Goal: Task Accomplishment & Management: Manage account settings

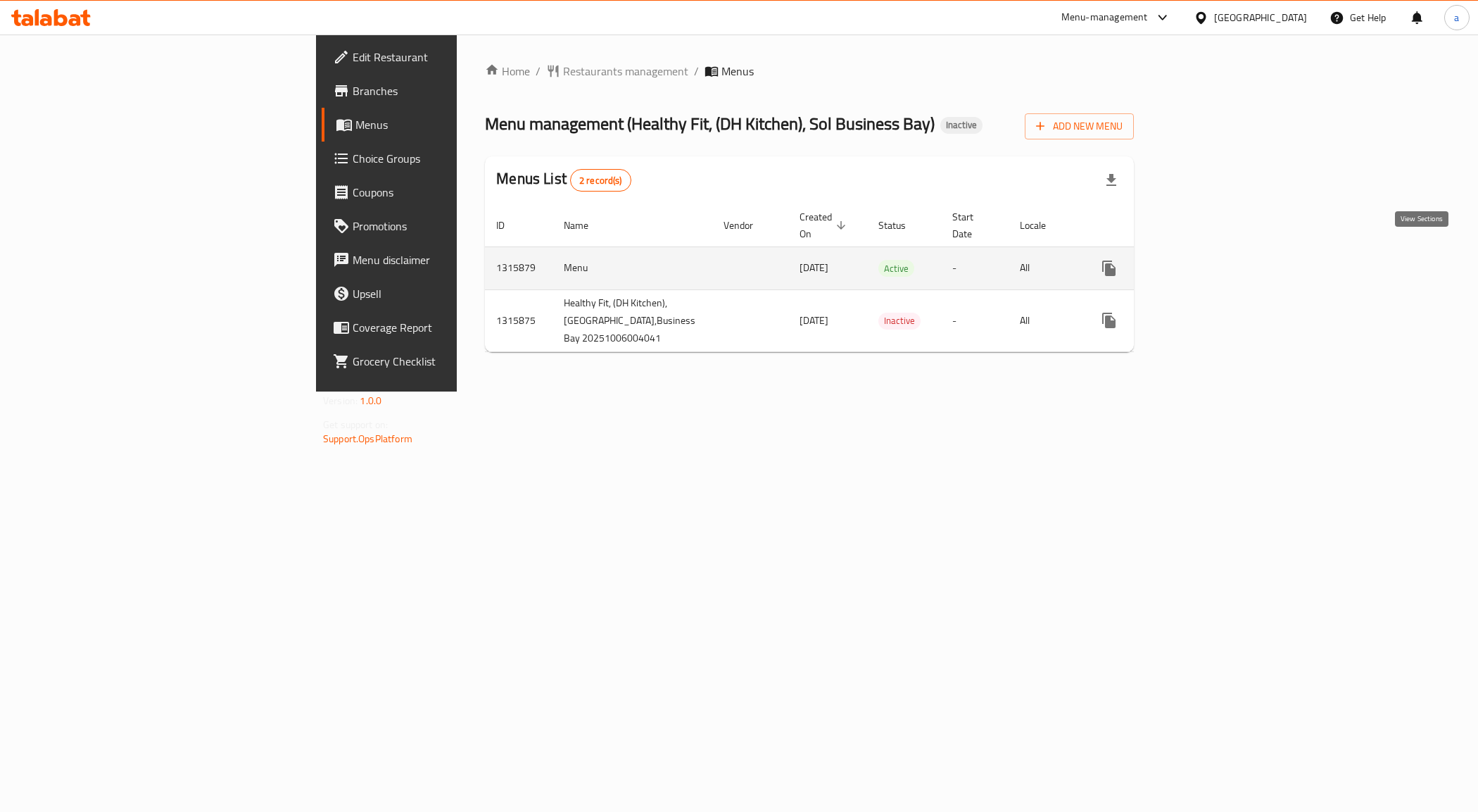
click at [1220, 260] on icon "enhanced table" at bounding box center [1211, 269] width 17 height 17
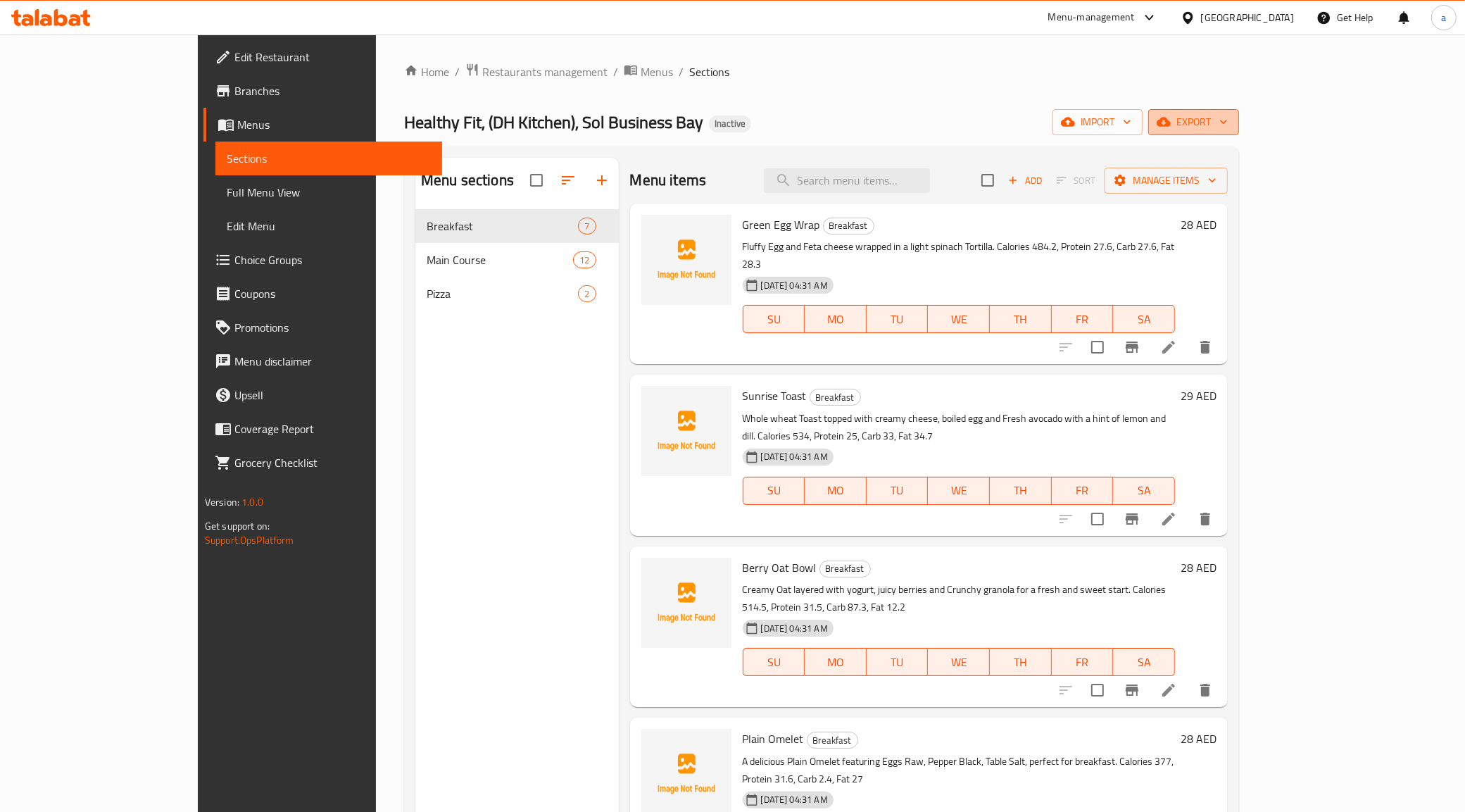
click at [1228, 126] on span "export" at bounding box center [1193, 122] width 68 height 17
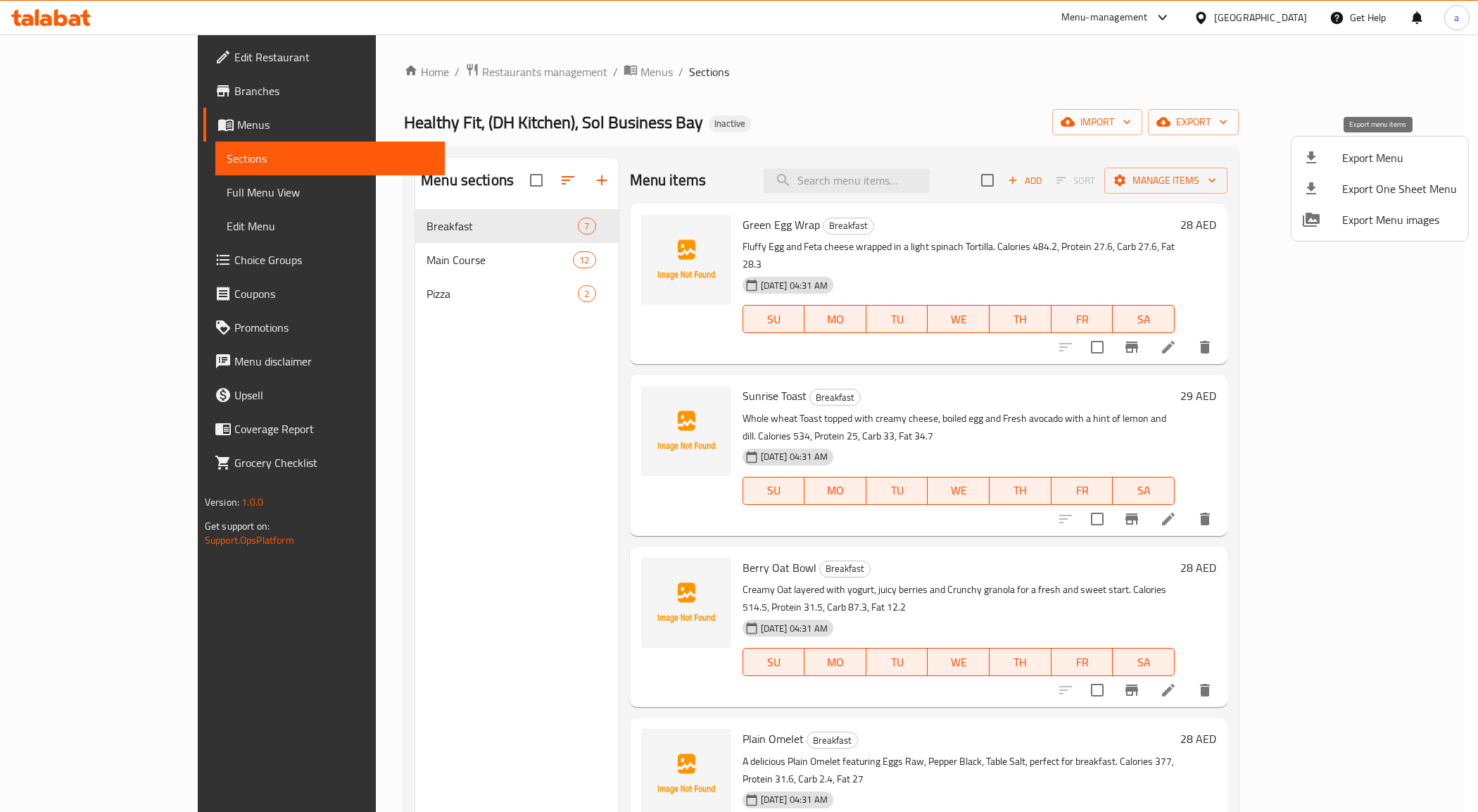
click at [1346, 163] on span "Export Menu" at bounding box center [1399, 158] width 115 height 17
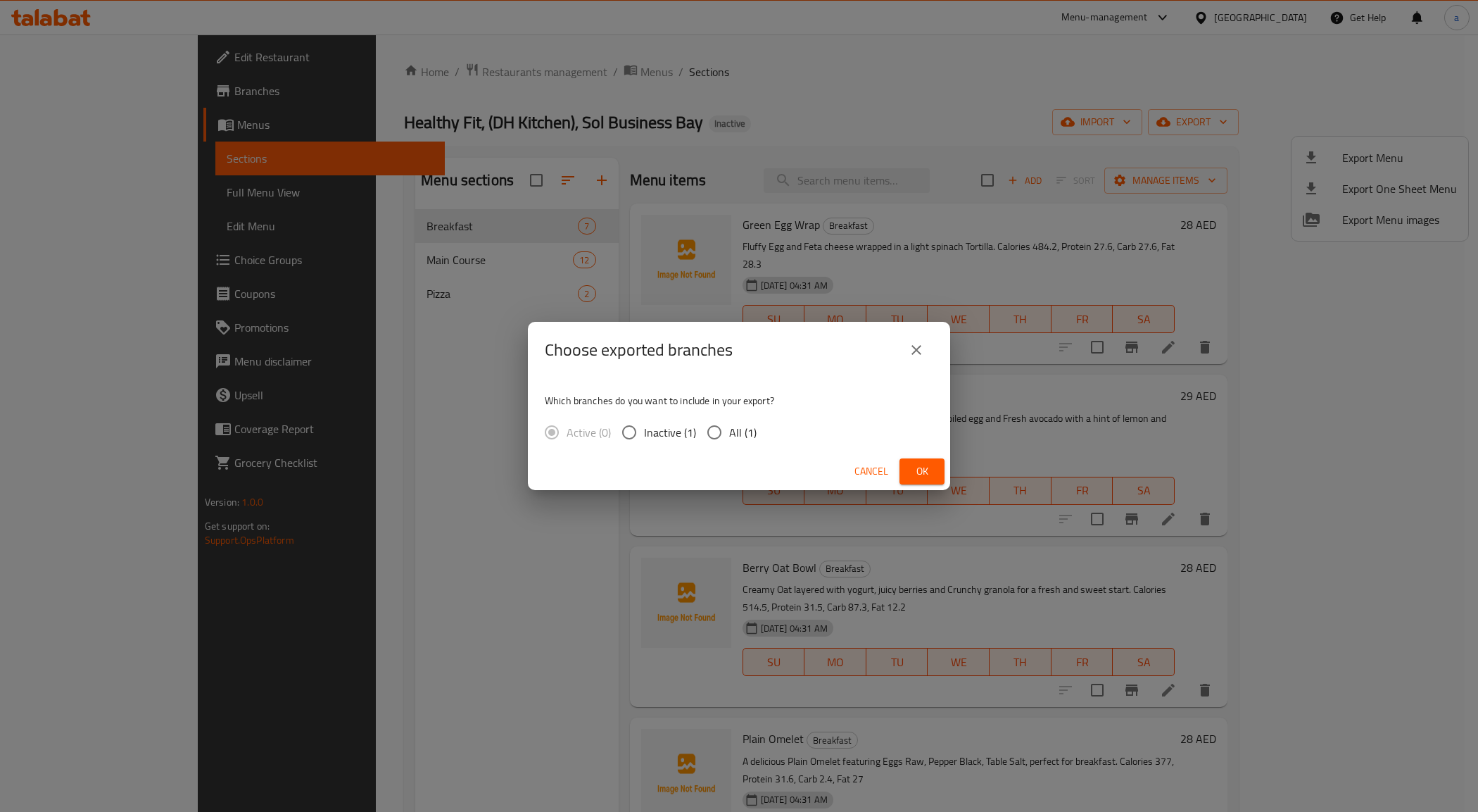
click at [926, 350] on button "close" at bounding box center [916, 349] width 34 height 34
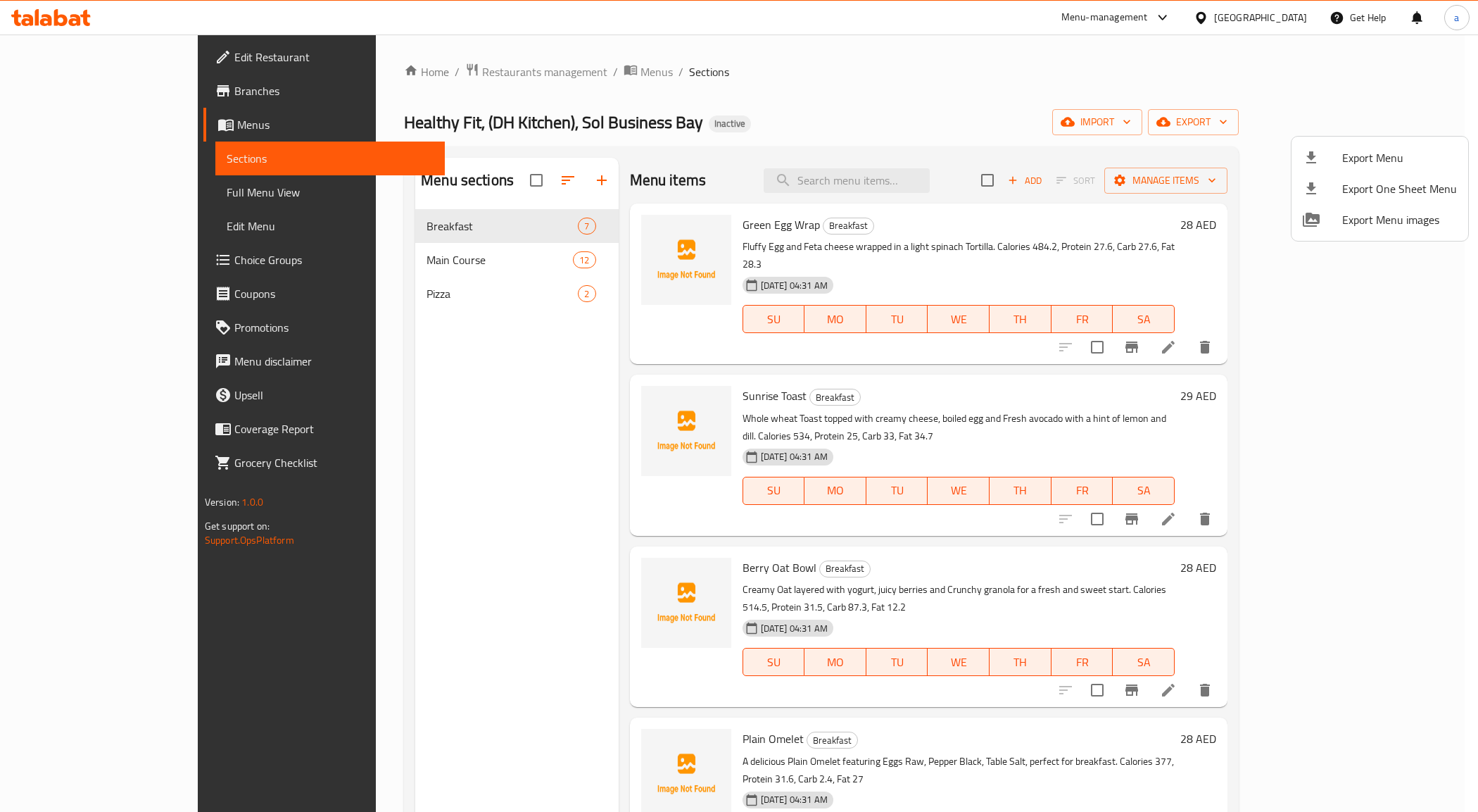
click at [1278, 118] on div at bounding box center [739, 406] width 1478 height 812
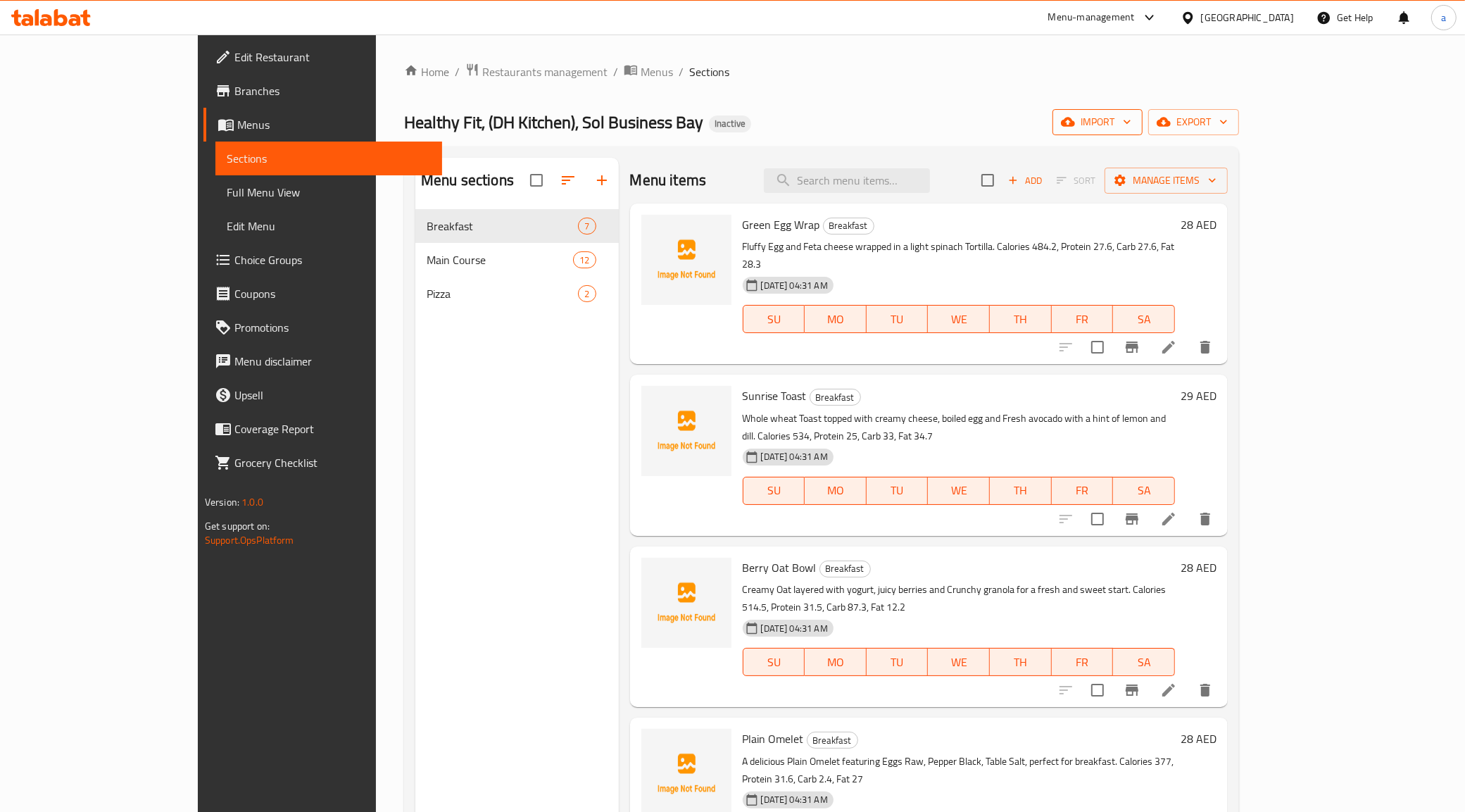
click at [1132, 124] on span "import" at bounding box center [1098, 122] width 68 height 17
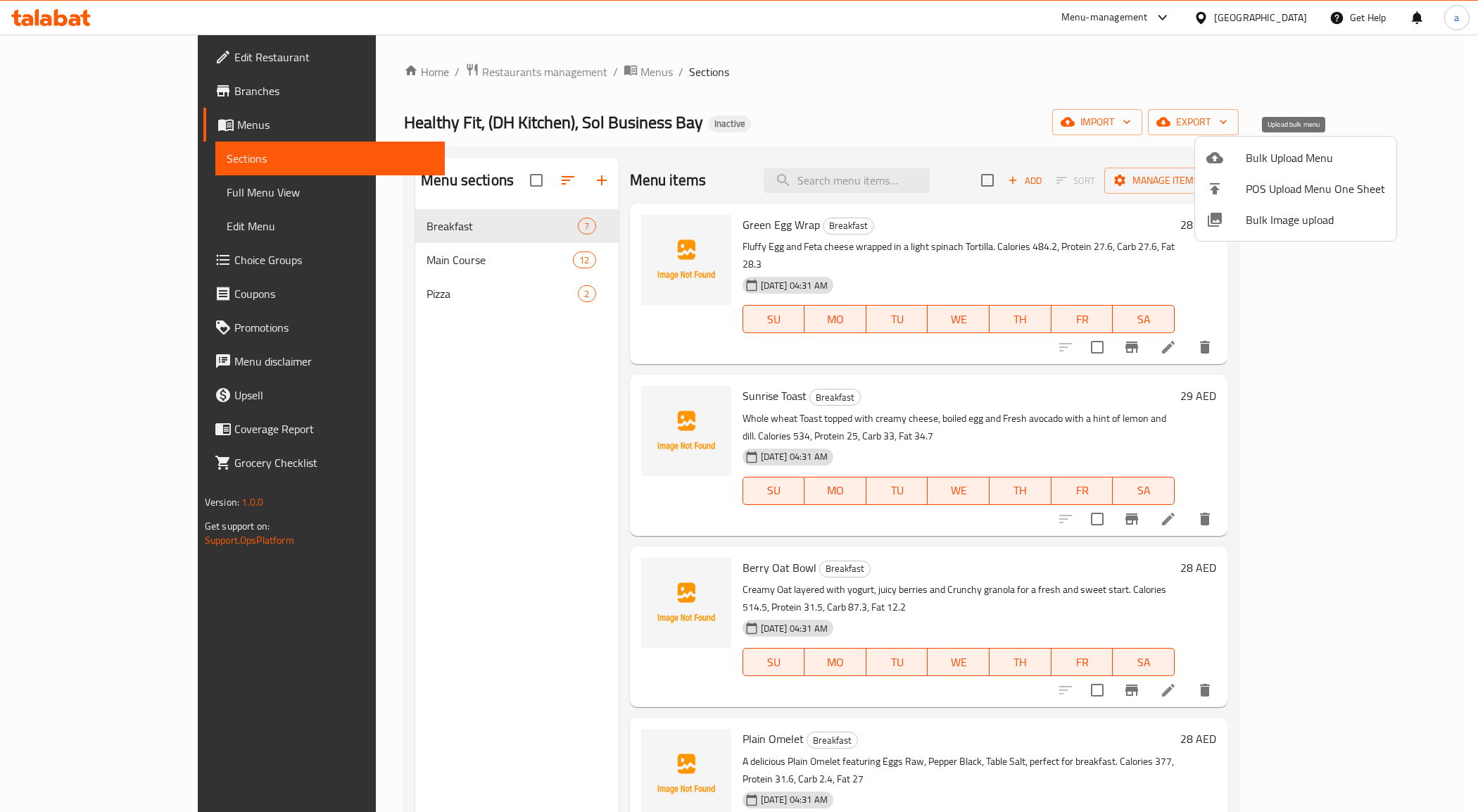
click at [1301, 156] on span "Bulk Upload Menu" at bounding box center [1315, 158] width 139 height 17
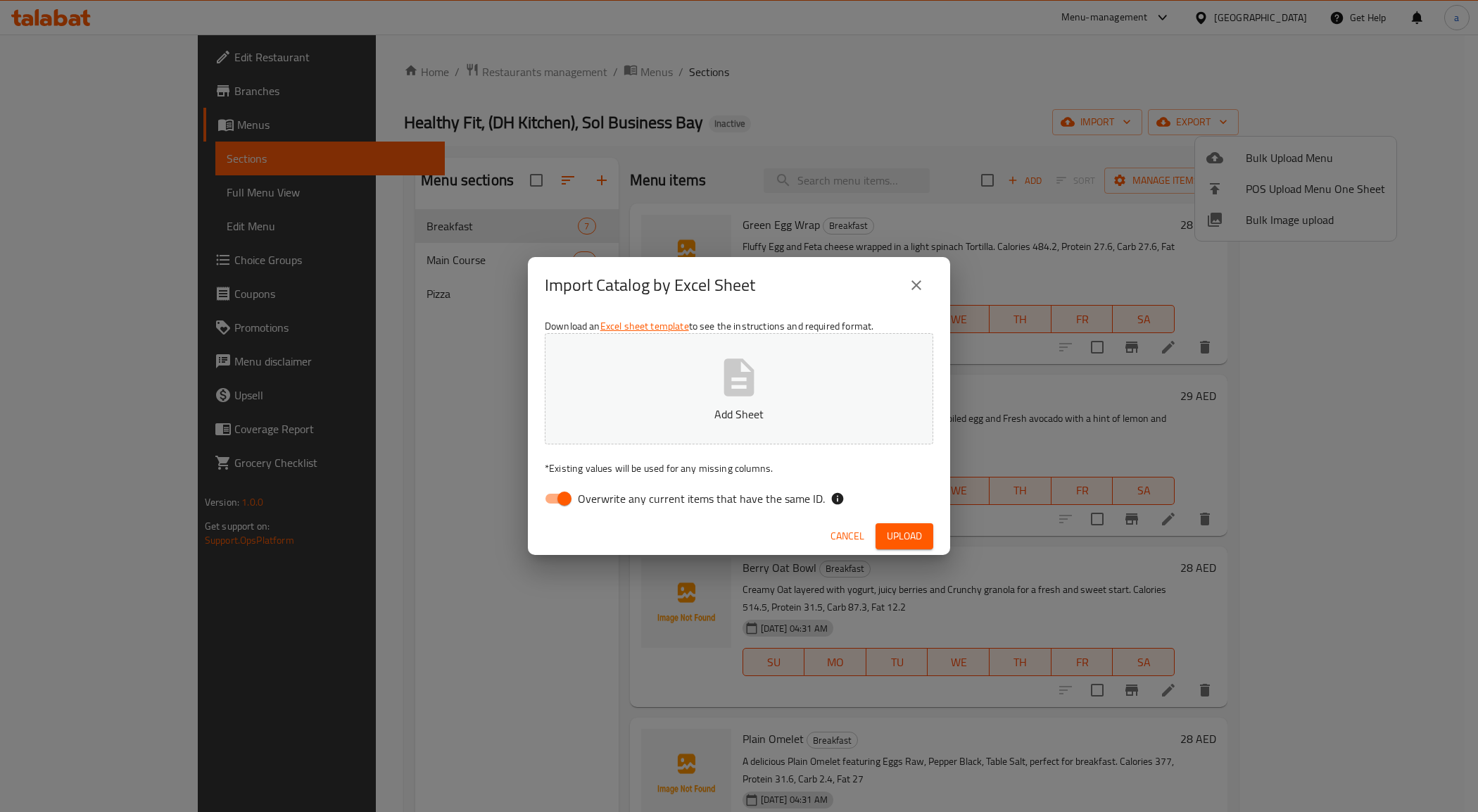
click at [799, 353] on button "Add Sheet" at bounding box center [739, 389] width 389 height 112
click at [572, 500] on input "Overwrite any current items that have the same ID." at bounding box center [565, 499] width 80 height 27
checkbox input "false"
click at [899, 525] on button "Upload" at bounding box center [905, 536] width 58 height 26
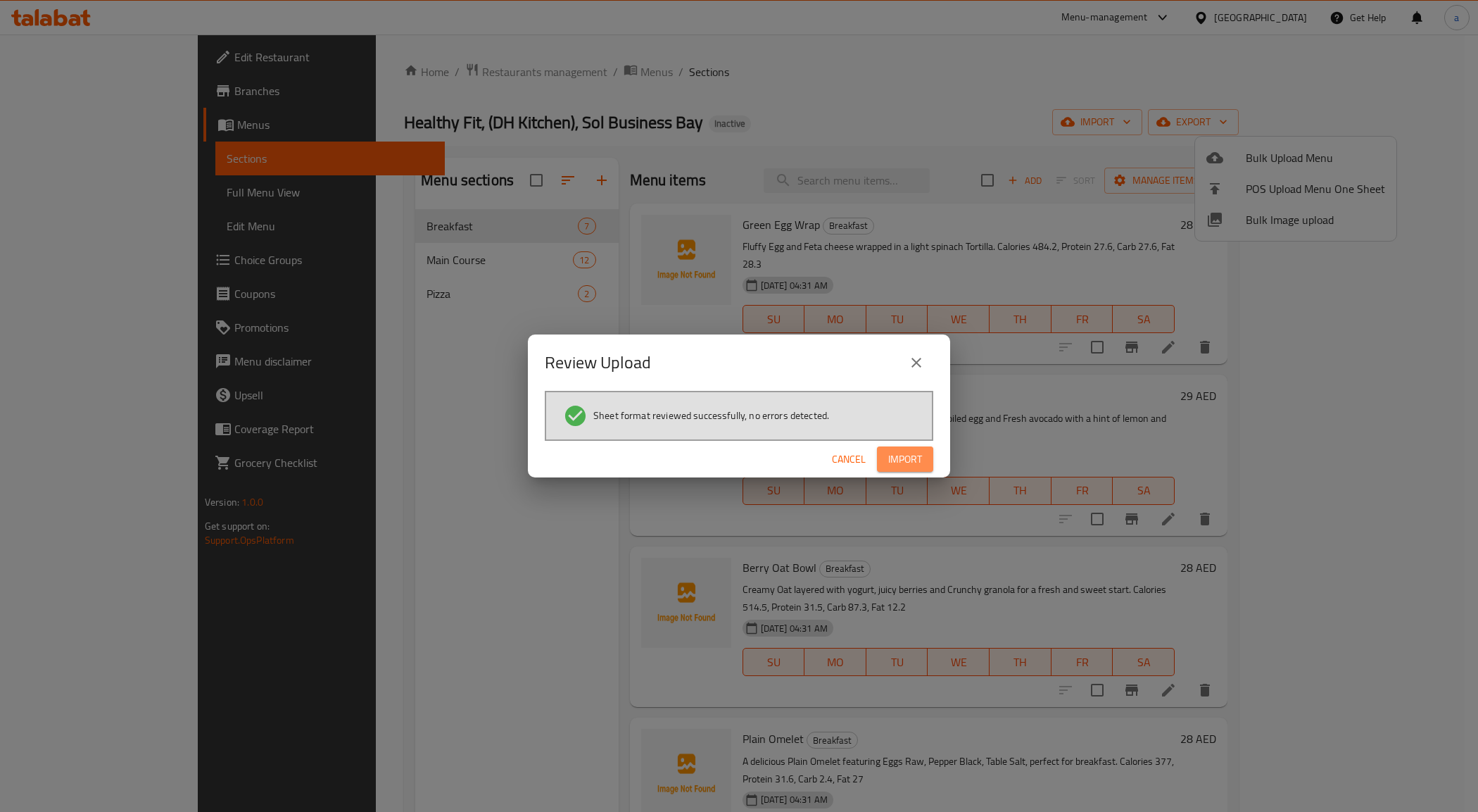
click at [894, 451] on span "Import" at bounding box center [905, 459] width 34 height 17
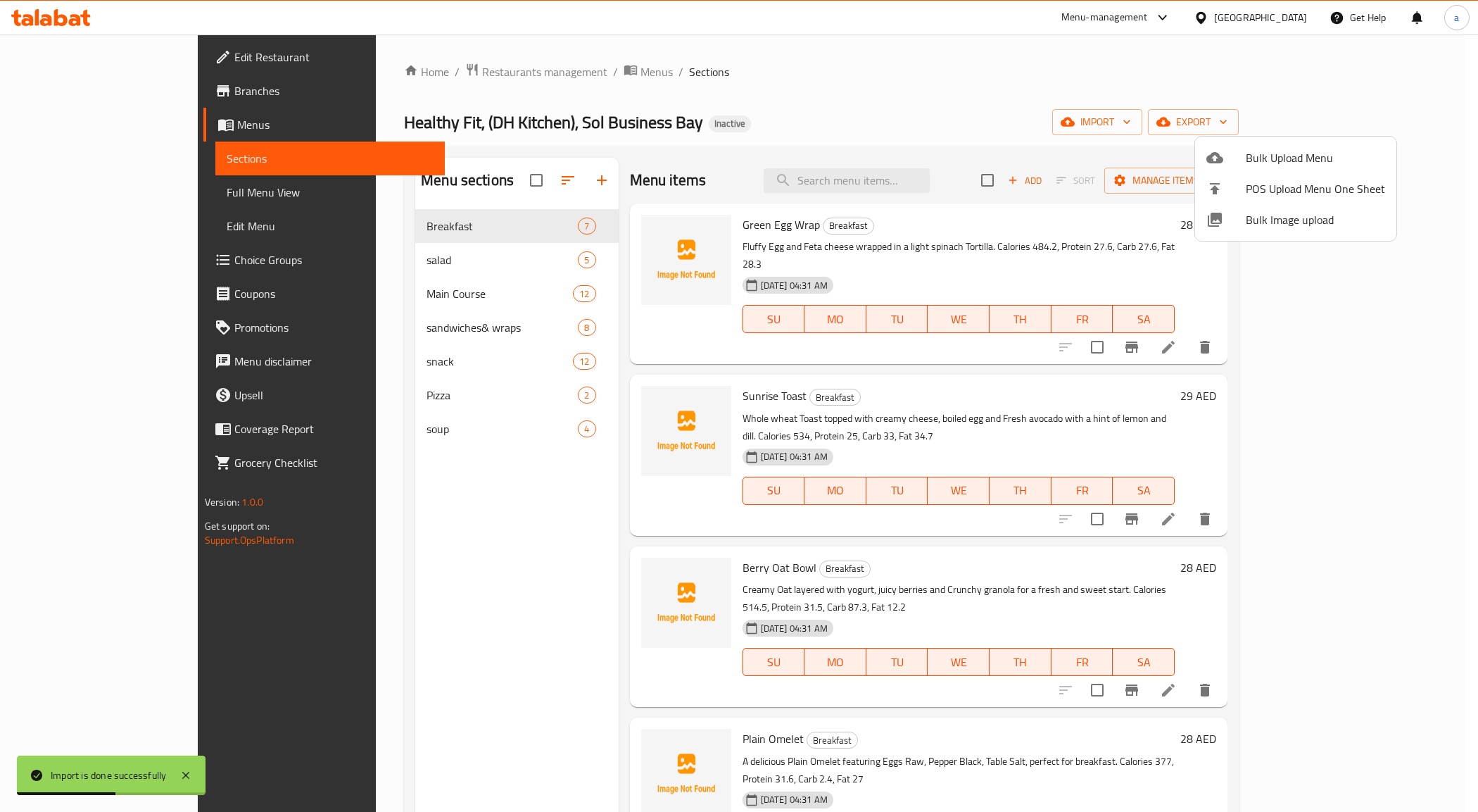
click at [100, 181] on div at bounding box center [739, 406] width 1478 height 812
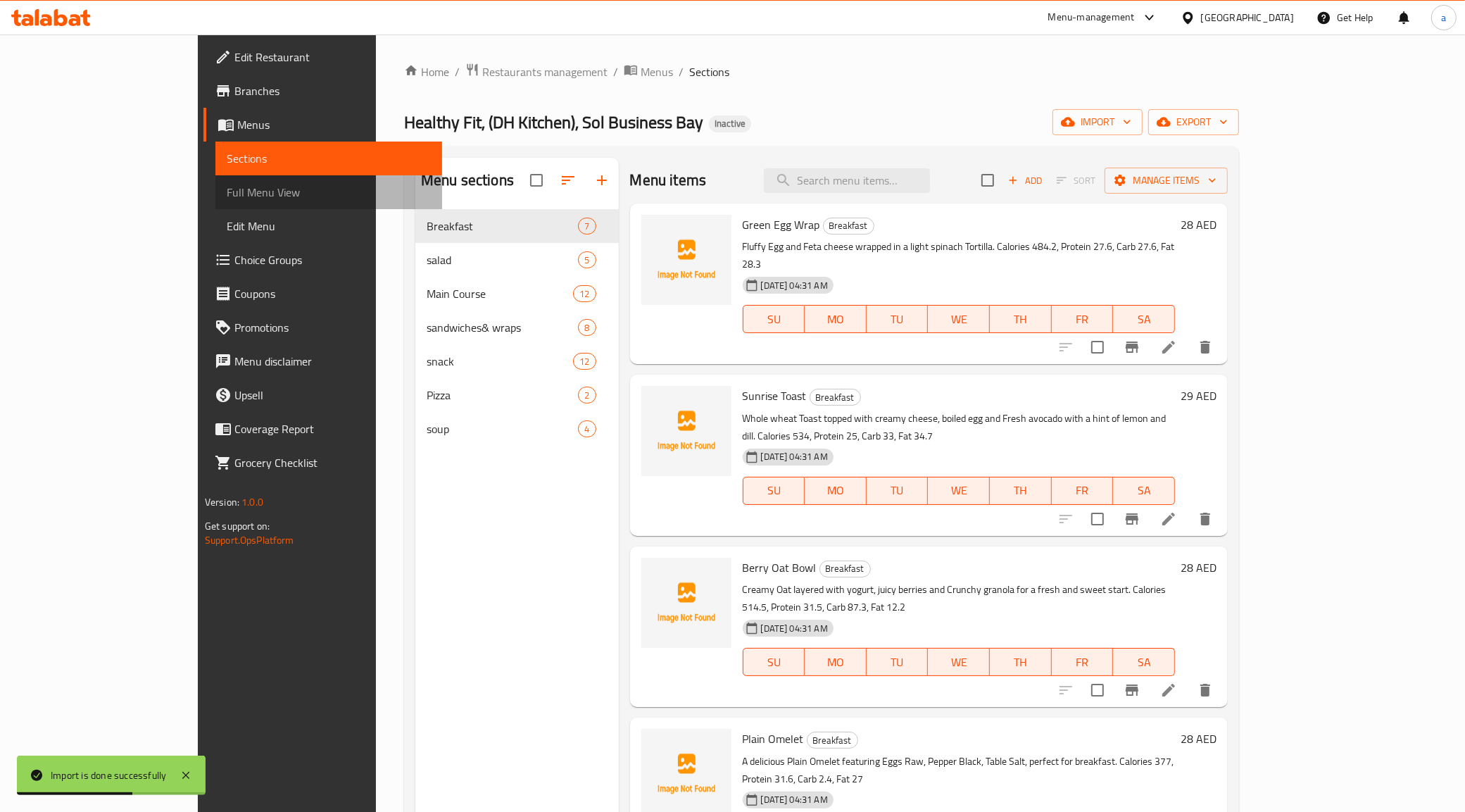
click at [227, 197] on span "Full Menu View" at bounding box center [329, 192] width 205 height 17
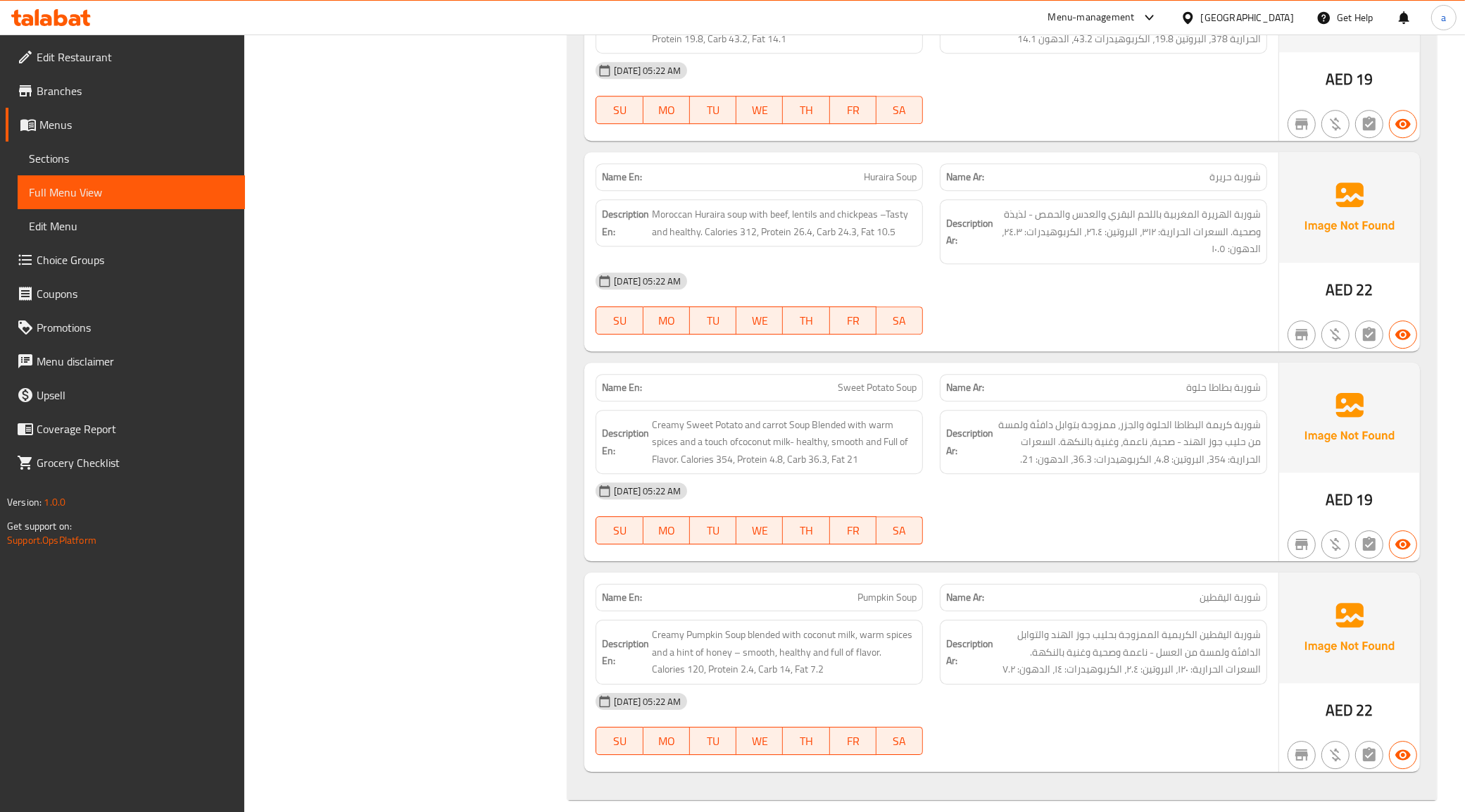
scroll to position [10483, 0]
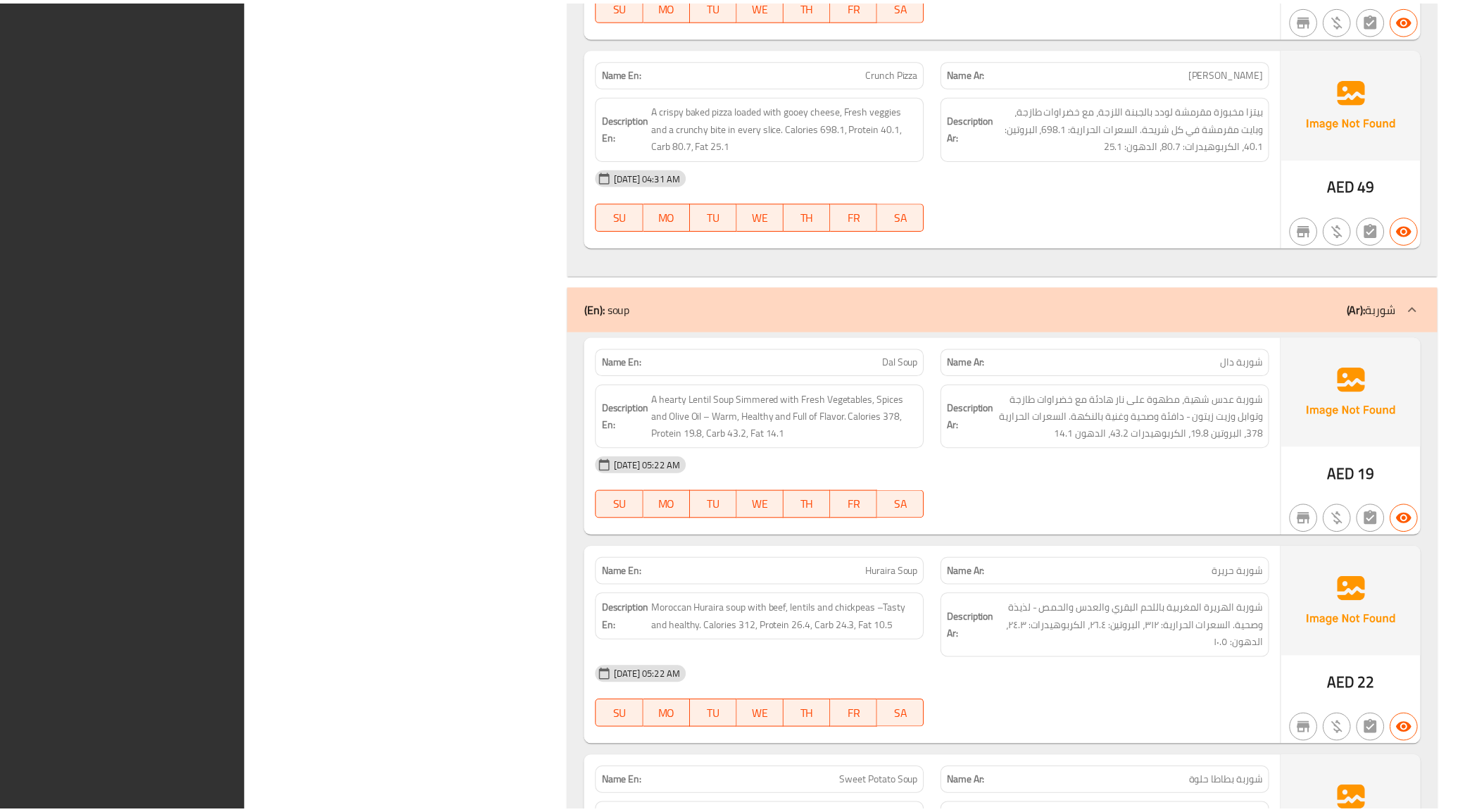
scroll to position [10466, 0]
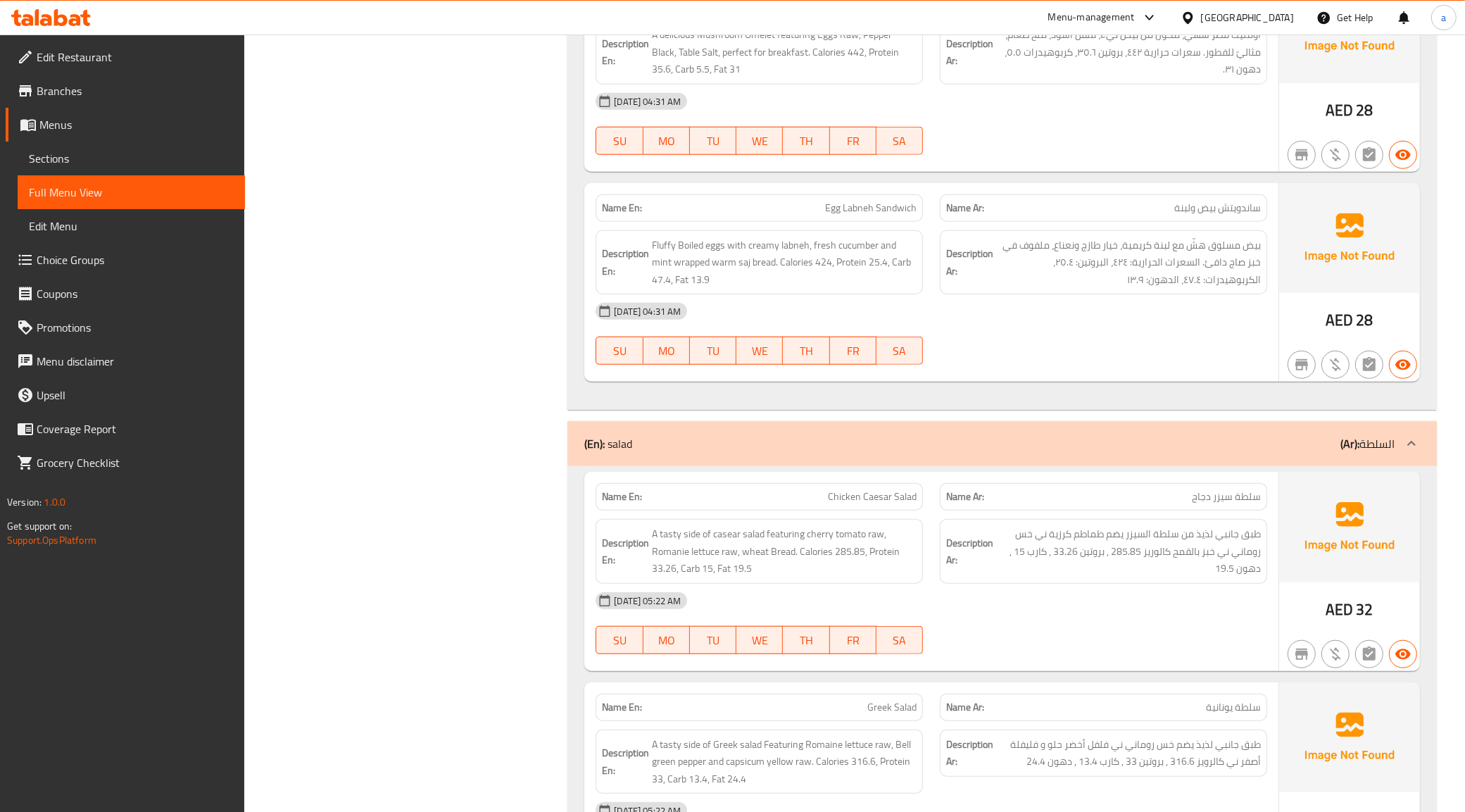
scroll to position [0, 0]
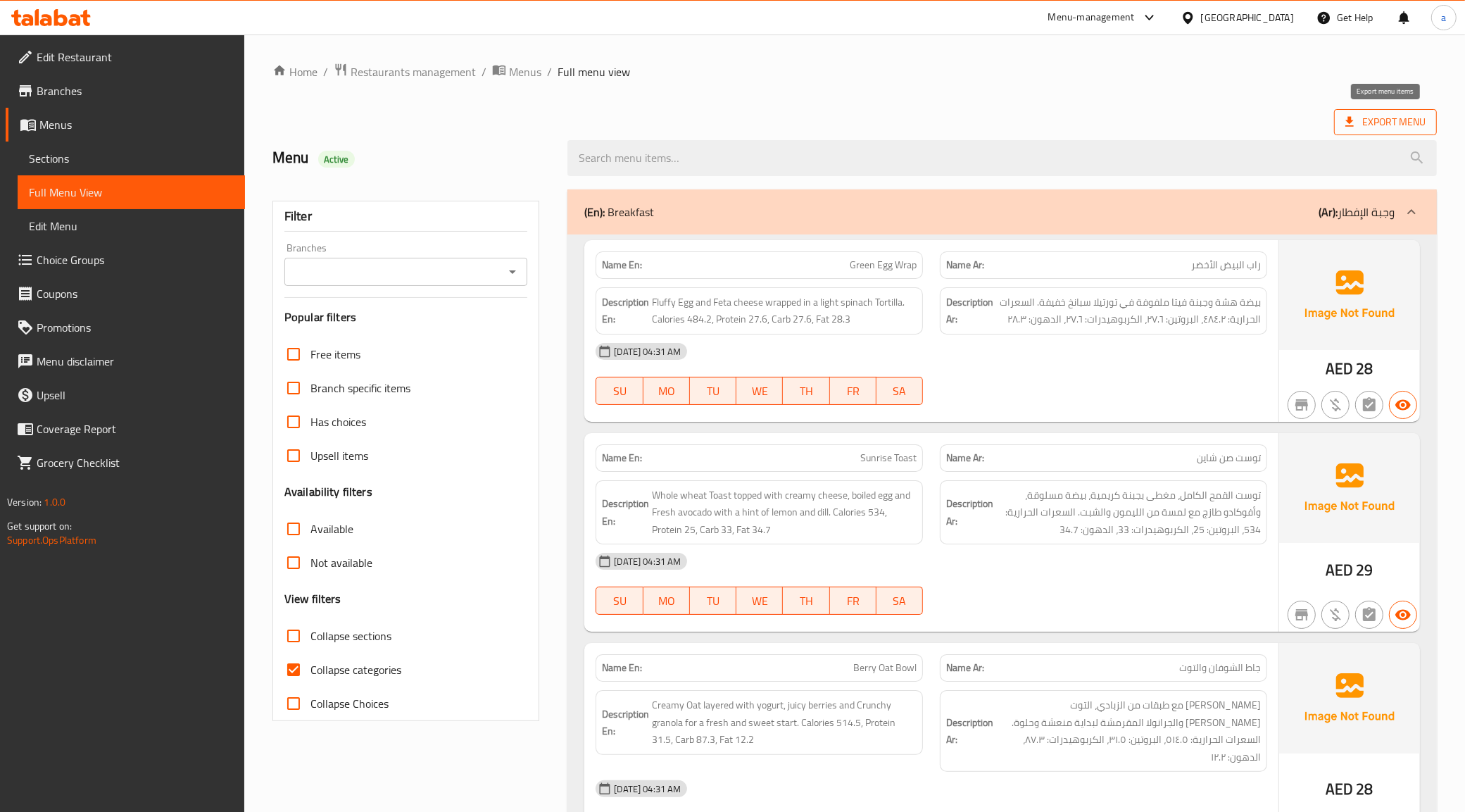
click at [1375, 118] on span "Export Menu" at bounding box center [1386, 122] width 80 height 17
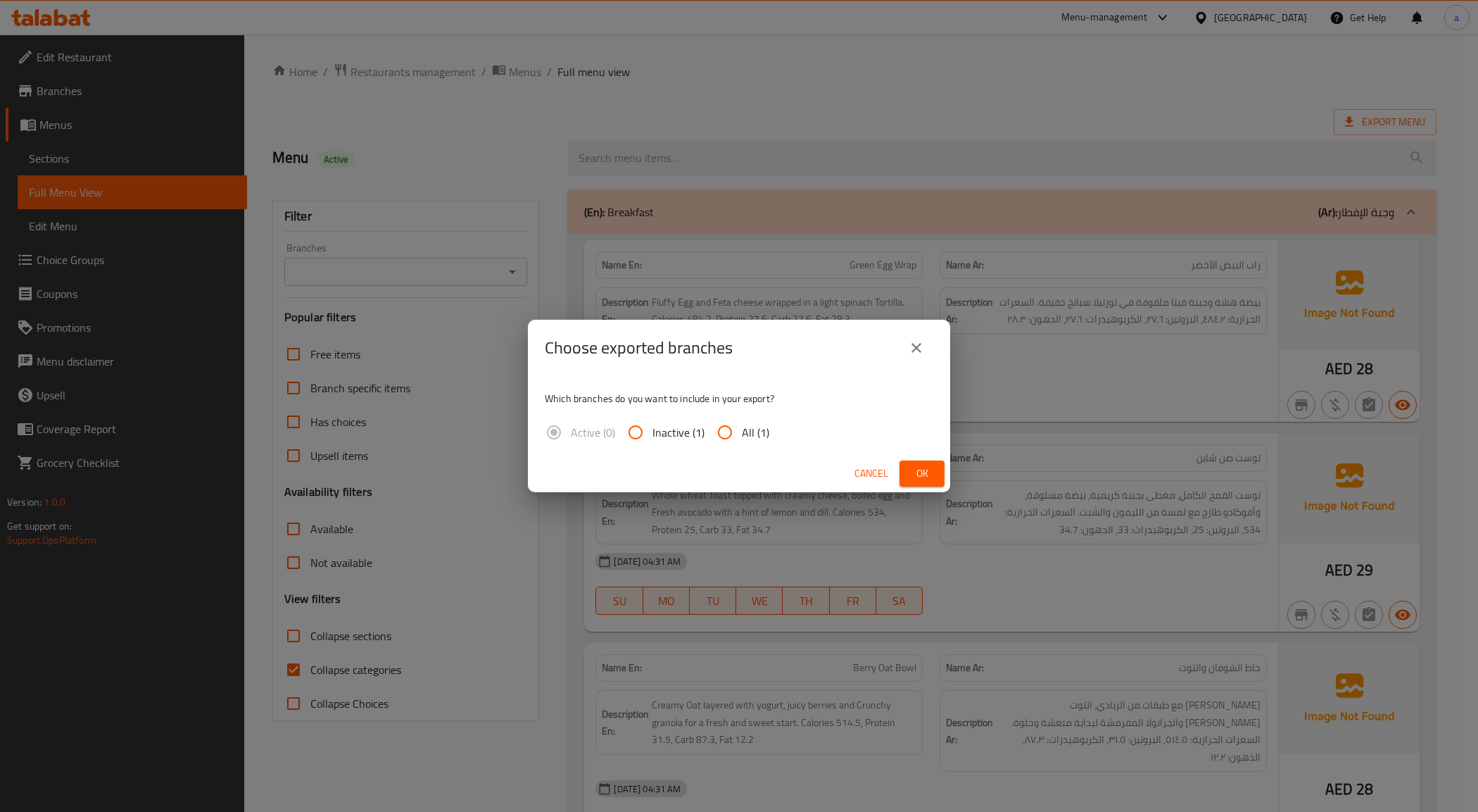
click at [739, 432] on input "All (1)" at bounding box center [725, 432] width 34 height 34
radio input "true"
click at [916, 470] on span "Ok" at bounding box center [922, 474] width 23 height 17
